Goal: Task Accomplishment & Management: Use online tool/utility

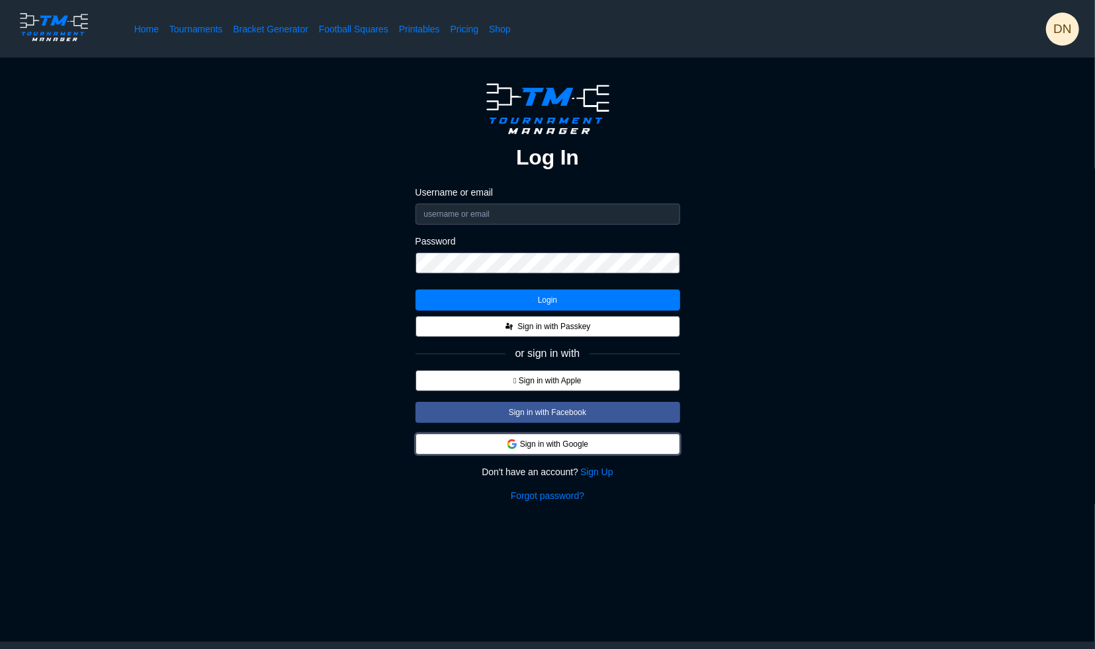
click at [552, 446] on button "Sign in with Google" at bounding box center [547, 444] width 265 height 21
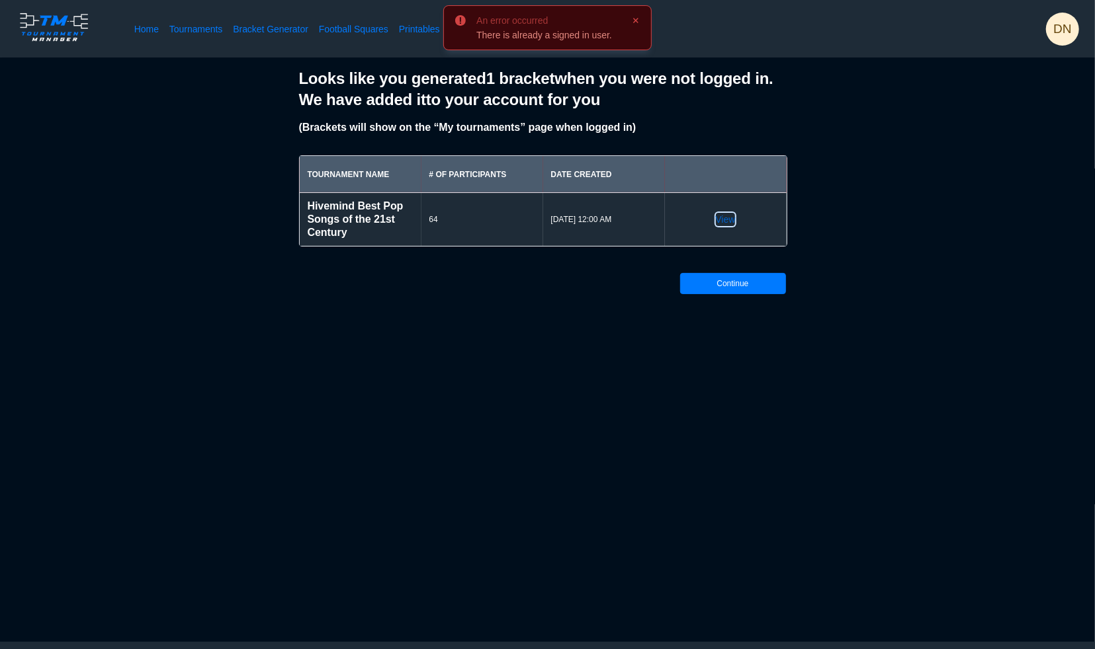
click at [729, 224] on link "View" at bounding box center [726, 219] width 20 height 13
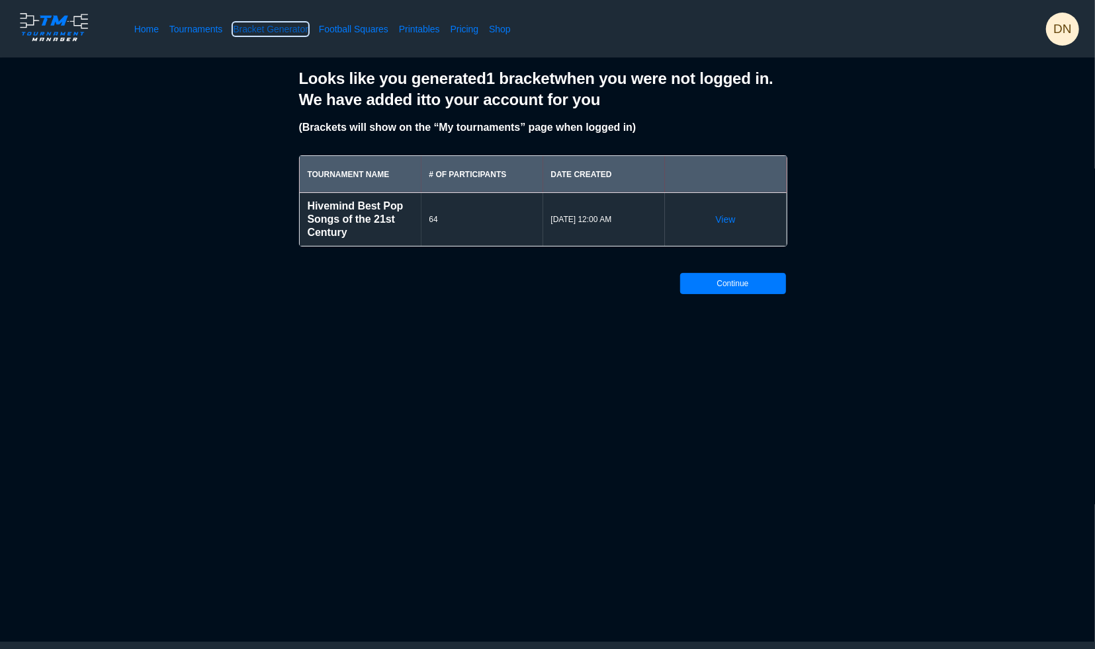
click at [249, 26] on link "Bracket Generator" at bounding box center [270, 28] width 75 height 13
